Goal: Find specific fact

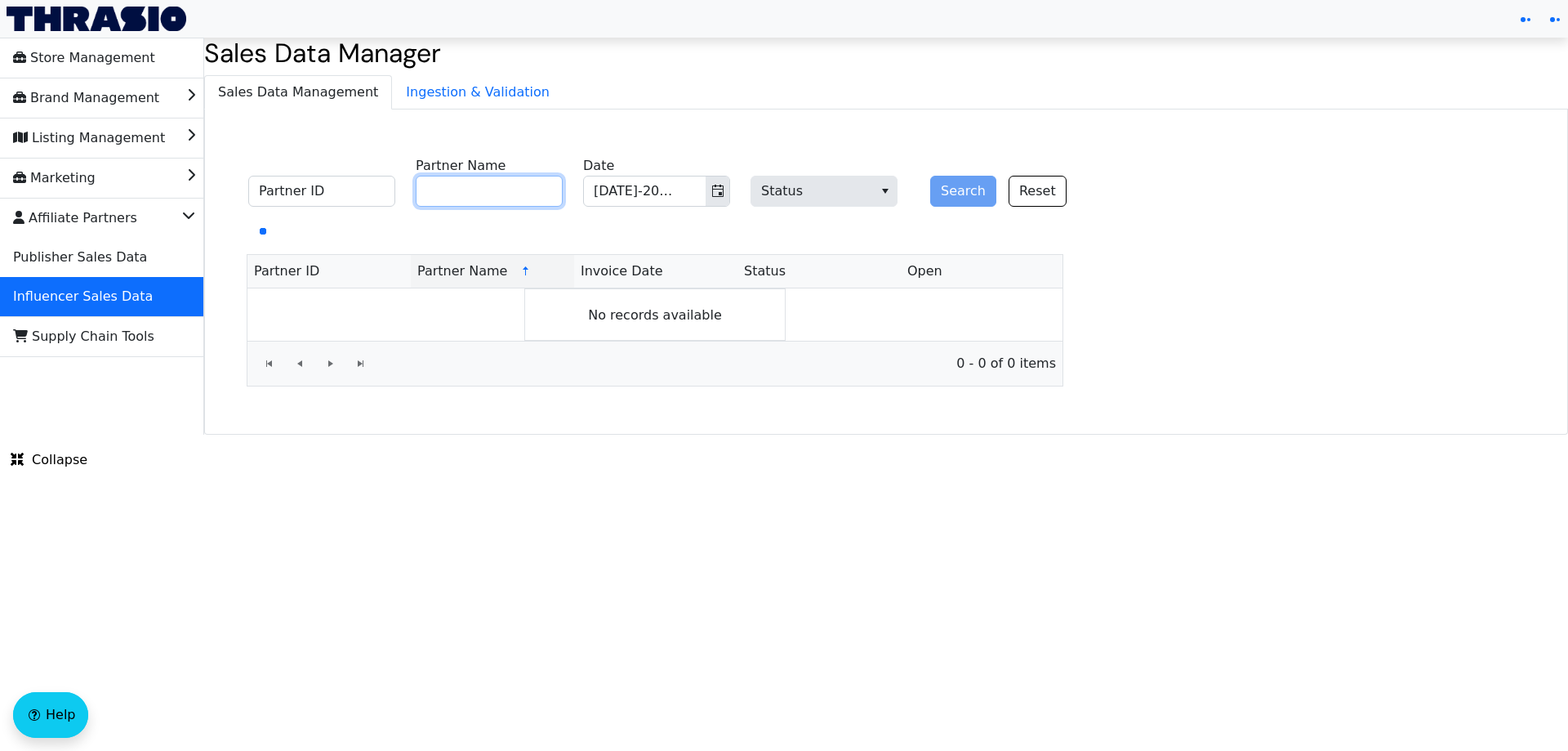
click at [478, 188] on input "Partner Name" at bounding box center [489, 191] width 147 height 31
paste input "[PERSON_NAME]"
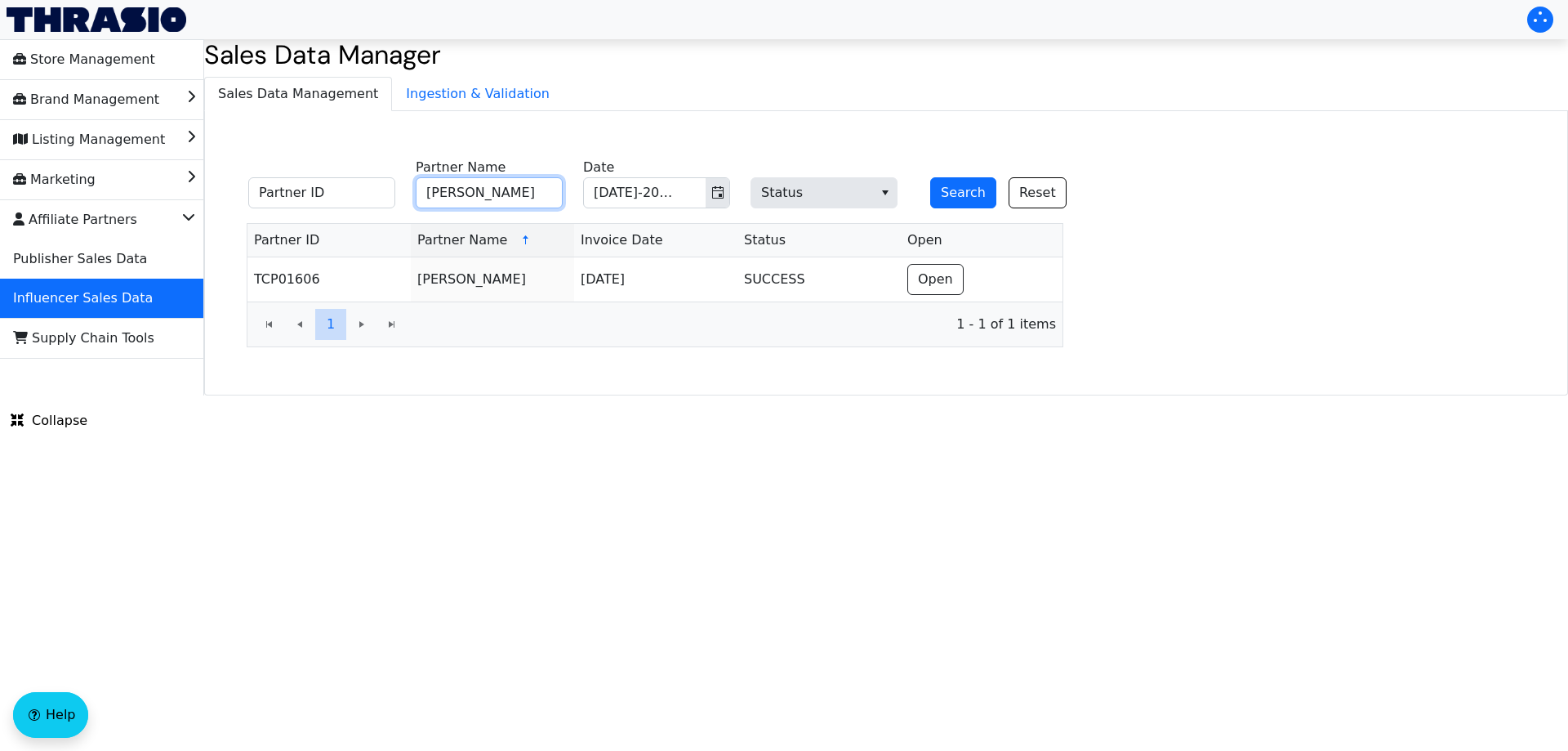
paste input "[PERSON_NAME] [PERSON_NAME]"
click at [949, 192] on button "Search" at bounding box center [963, 193] width 66 height 31
drag, startPoint x: 487, startPoint y: 198, endPoint x: 497, endPoint y: 199, distance: 10.0
click at [488, 197] on input "[PERSON_NAME] [PERSON_NAME]" at bounding box center [489, 193] width 147 height 31
paste input "[PERSON_NAME]"
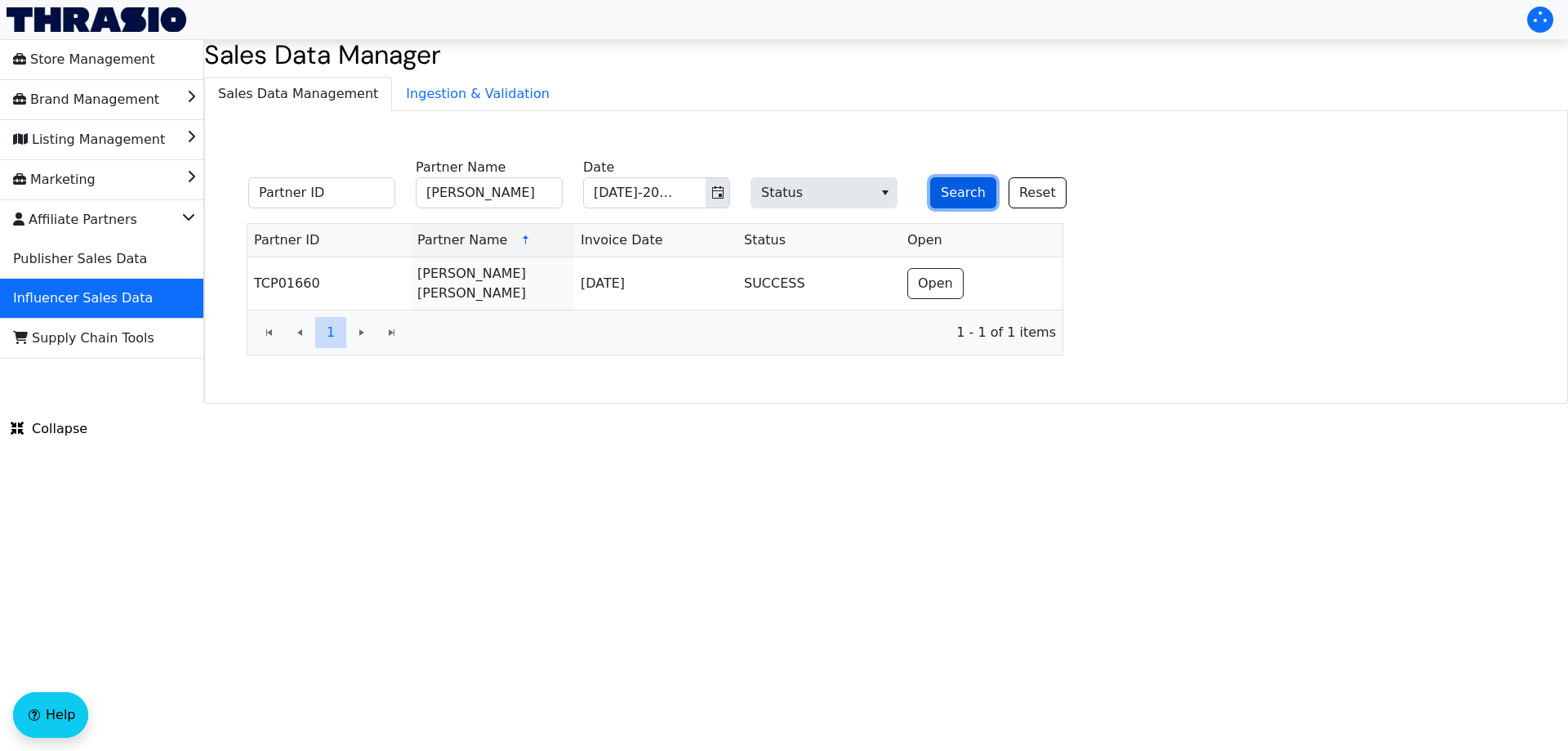
click at [960, 189] on button "Search" at bounding box center [963, 193] width 66 height 31
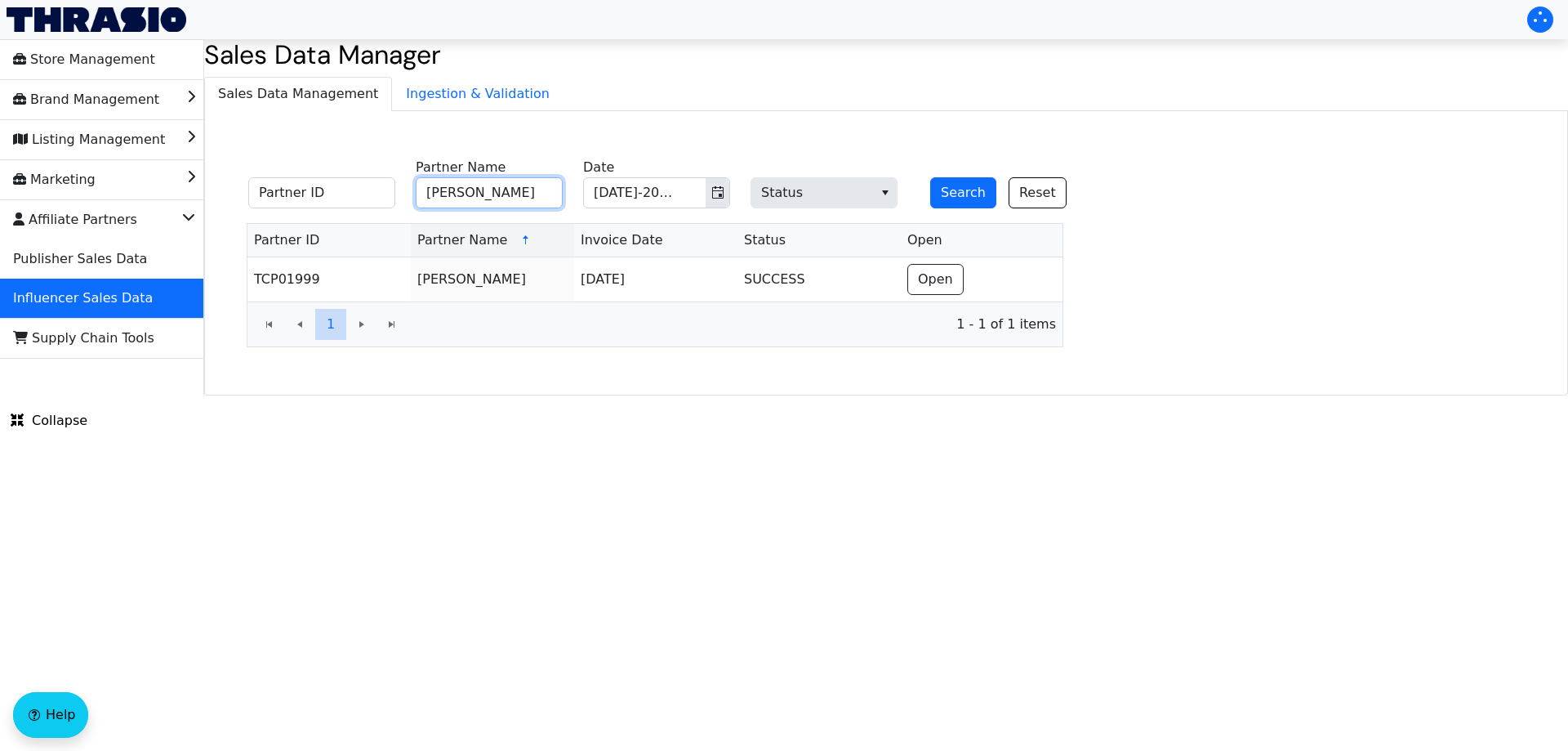
click at [524, 193] on input "[PERSON_NAME]" at bounding box center [489, 193] width 147 height 31
paste input "[PERSON_NAME]"
type input "[PERSON_NAME]"
click at [959, 198] on button "Search" at bounding box center [963, 193] width 66 height 31
